Goal: Transaction & Acquisition: Book appointment/travel/reservation

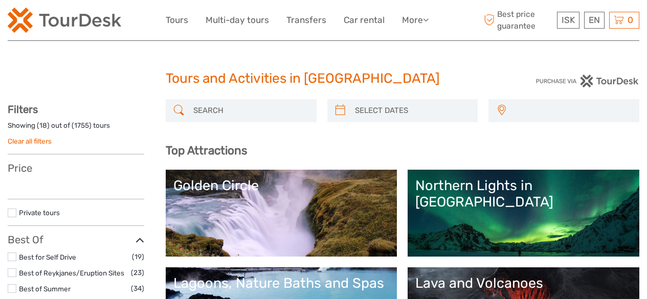
select select
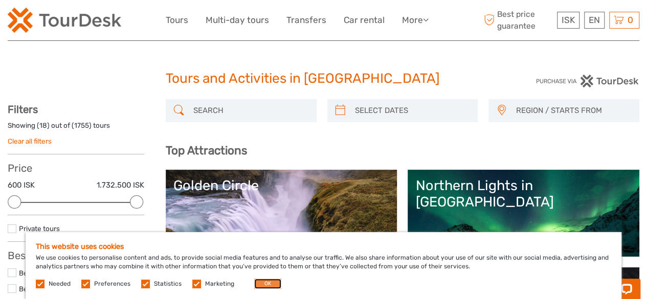
click at [267, 284] on button "OK" at bounding box center [267, 284] width 27 height 10
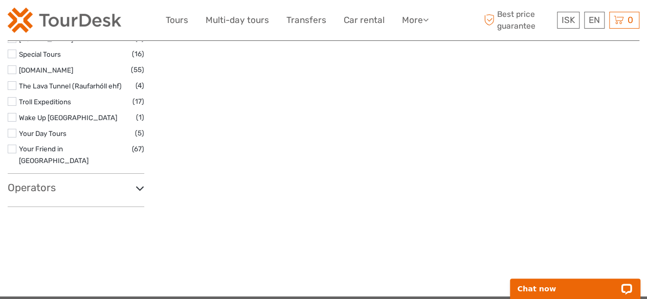
scroll to position [1790, 0]
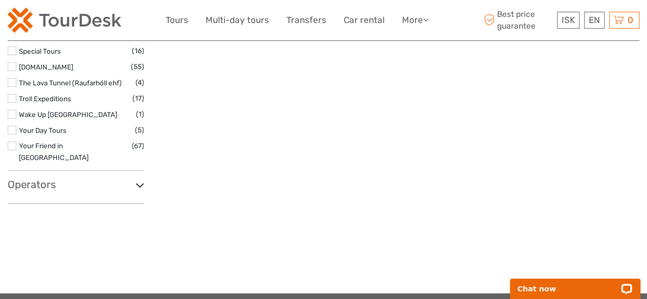
click at [137, 178] on icon at bounding box center [140, 185] width 9 height 14
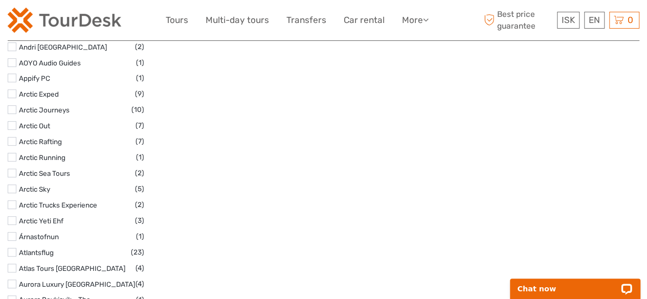
scroll to position [2097, 0]
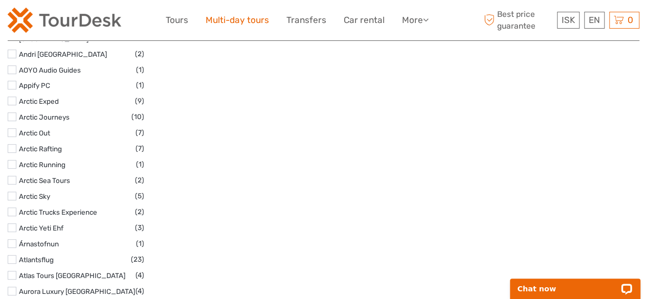
click at [239, 20] on link "Multi-day tours" at bounding box center [237, 20] width 63 height 15
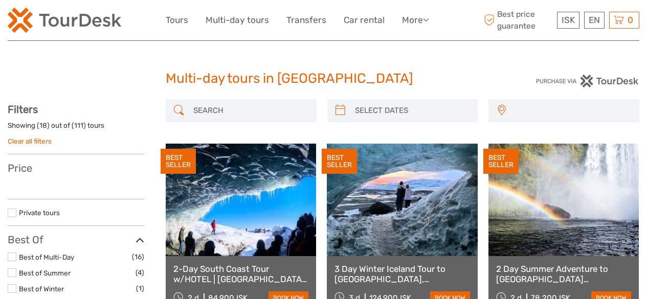
select select
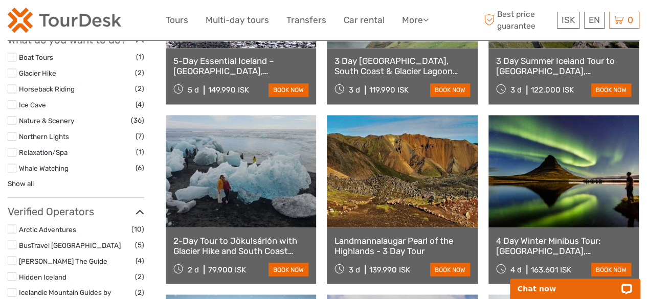
scroll to position [744, 0]
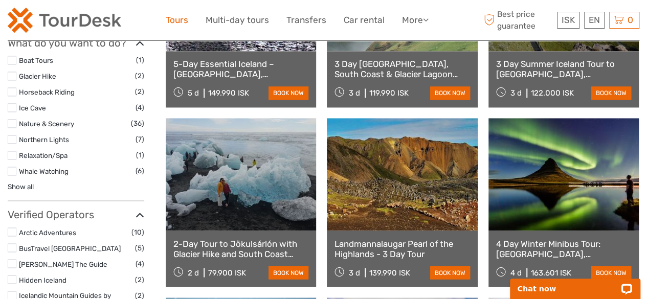
click at [177, 19] on link "Tours" at bounding box center [177, 20] width 22 height 15
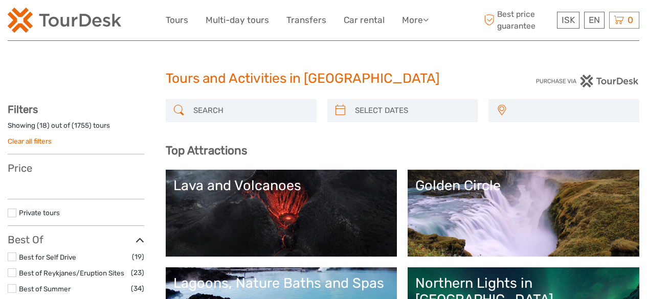
select select
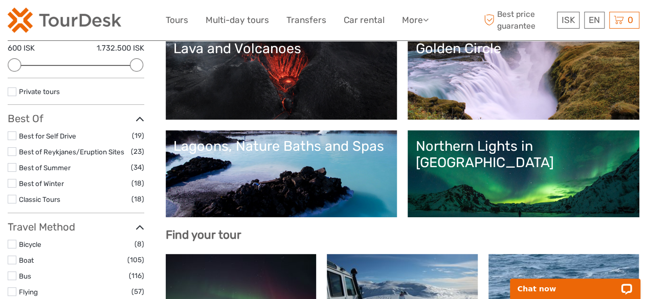
scroll to position [153, 0]
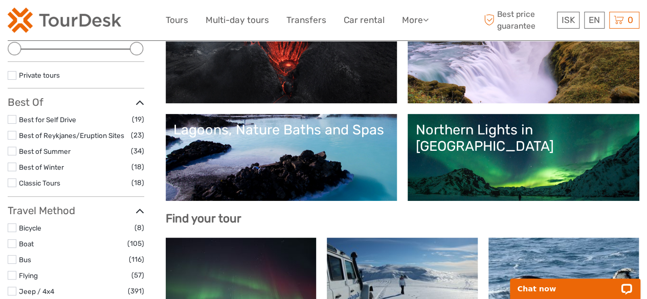
click at [415, 96] on link "Golden Circle" at bounding box center [523, 60] width 216 height 72
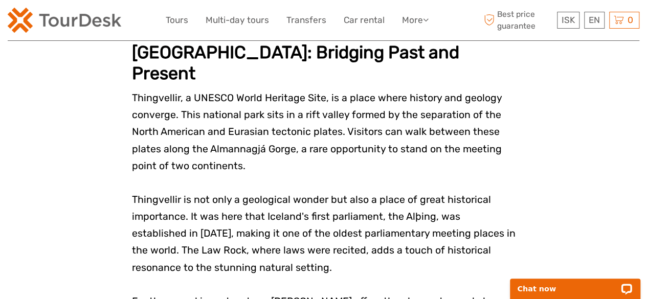
scroll to position [1483, 0]
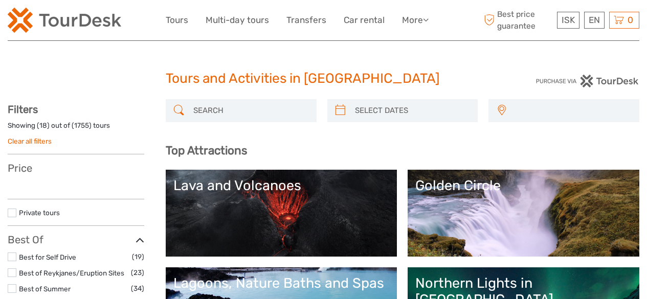
select select
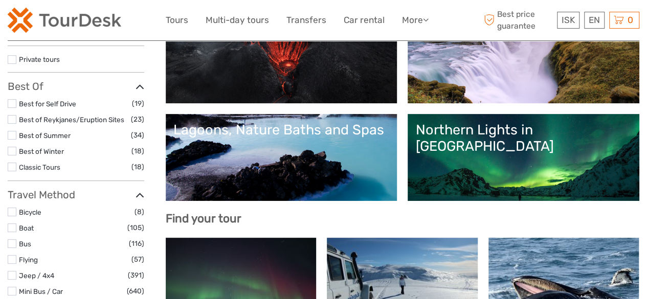
select select
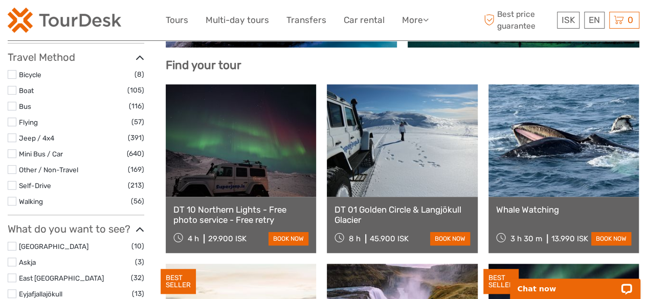
click at [14, 140] on label at bounding box center [12, 137] width 9 height 9
click at [0, 0] on input "checkbox" at bounding box center [0, 0] width 0 height 0
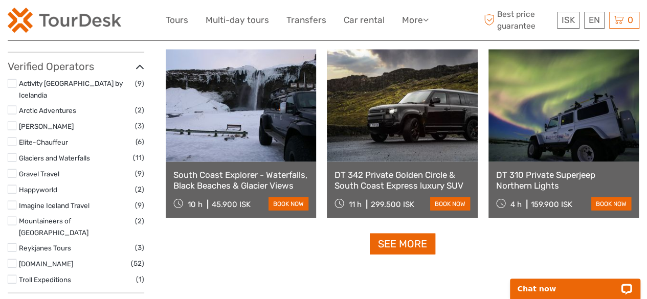
scroll to position [1029, 0]
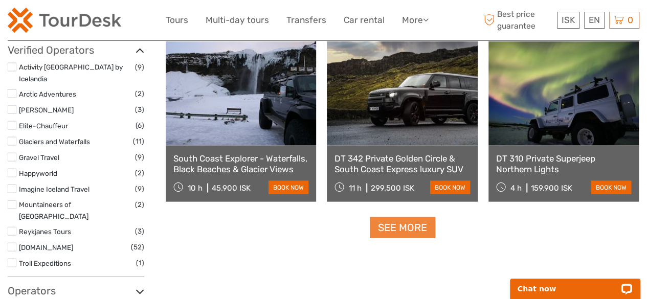
click at [410, 230] on link "See more" at bounding box center [402, 227] width 65 height 21
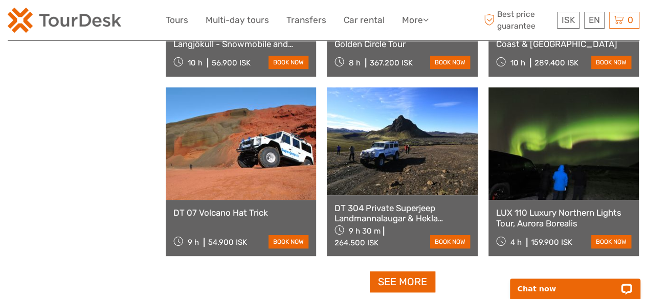
scroll to position [2103, 0]
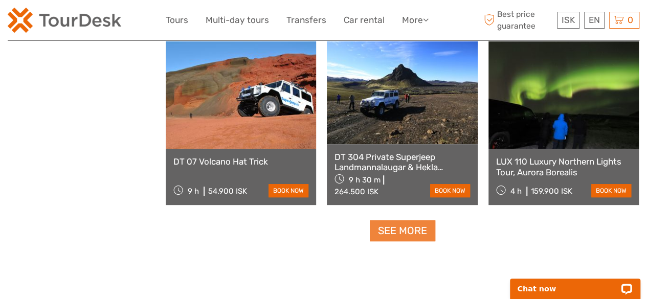
click at [409, 231] on link "See more" at bounding box center [402, 230] width 65 height 21
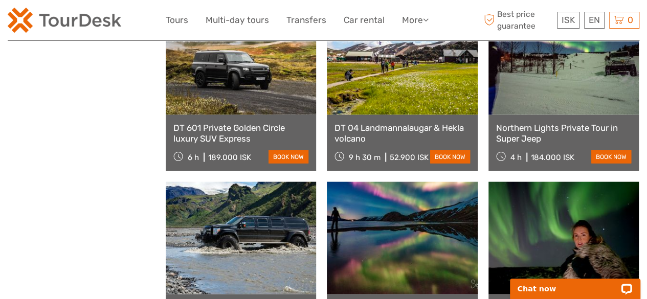
scroll to position [3177, 0]
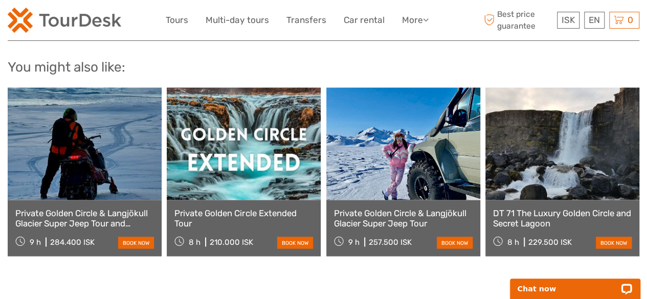
scroll to position [818, 0]
